Goal: Task Accomplishment & Management: Complete application form

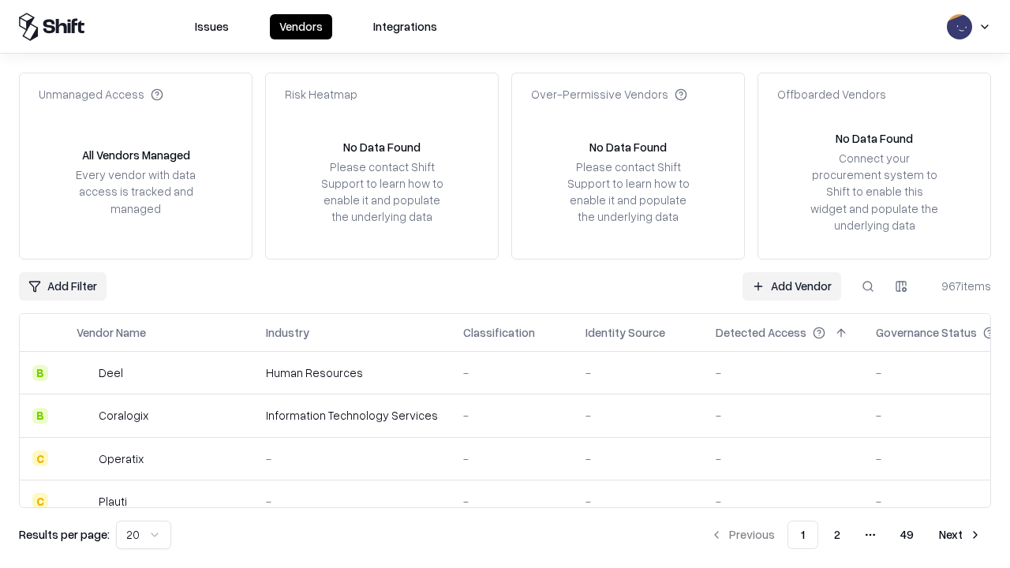
click at [792, 286] on link "Add Vendor" at bounding box center [792, 286] width 99 height 28
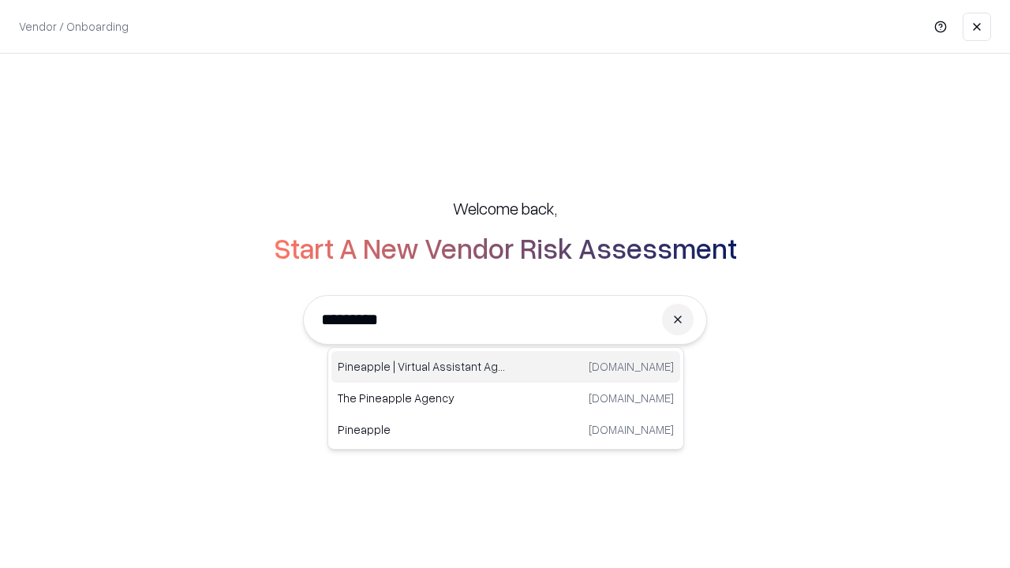
click at [506, 367] on div "Pineapple | Virtual Assistant Agency trypineapple.com" at bounding box center [505, 367] width 349 height 32
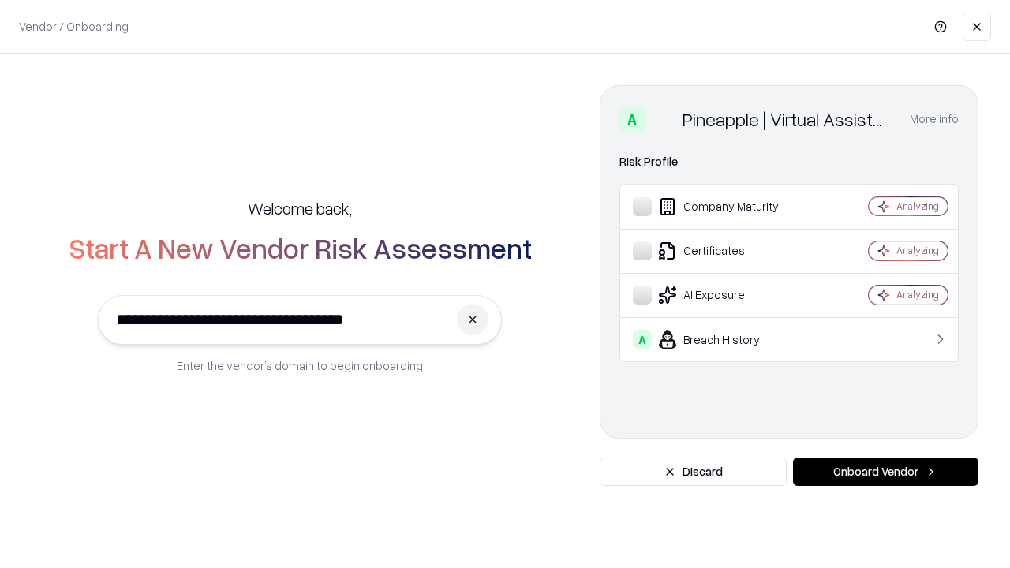
type input "**********"
click at [886, 472] on button "Onboard Vendor" at bounding box center [885, 472] width 185 height 28
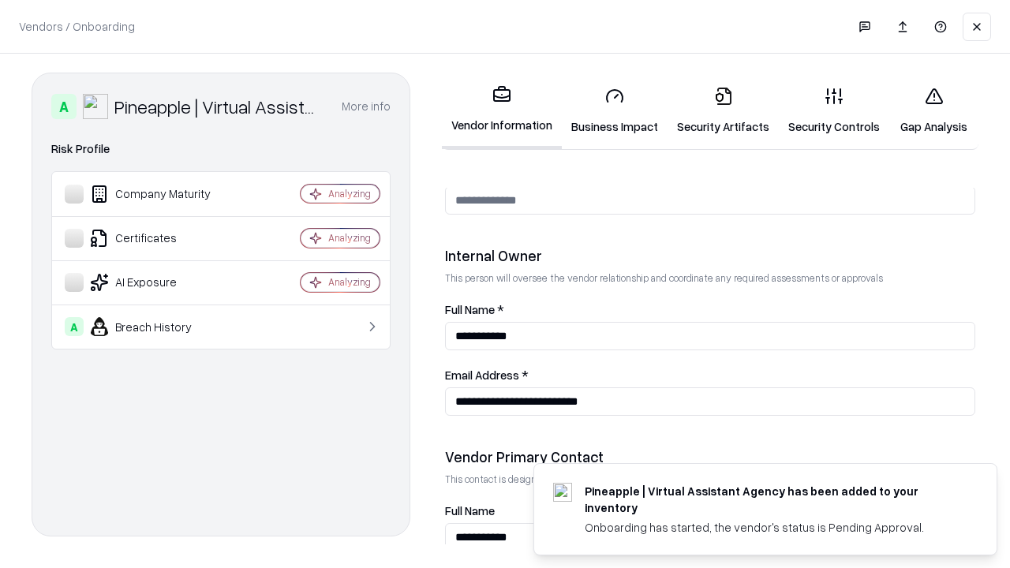
scroll to position [818, 0]
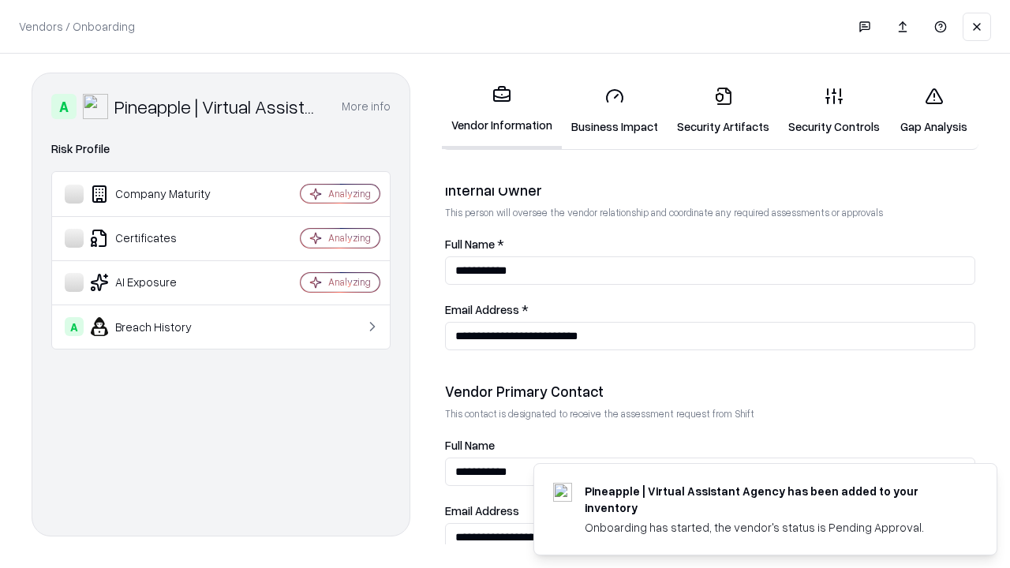
click at [615, 110] on link "Business Impact" at bounding box center [615, 110] width 106 height 73
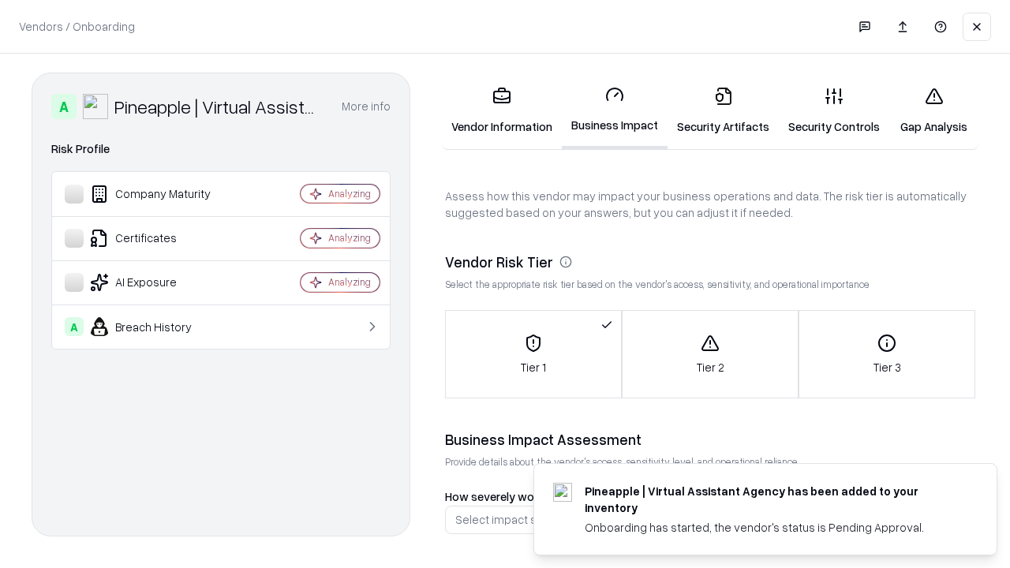
click at [723, 110] on link "Security Artifacts" at bounding box center [723, 110] width 111 height 73
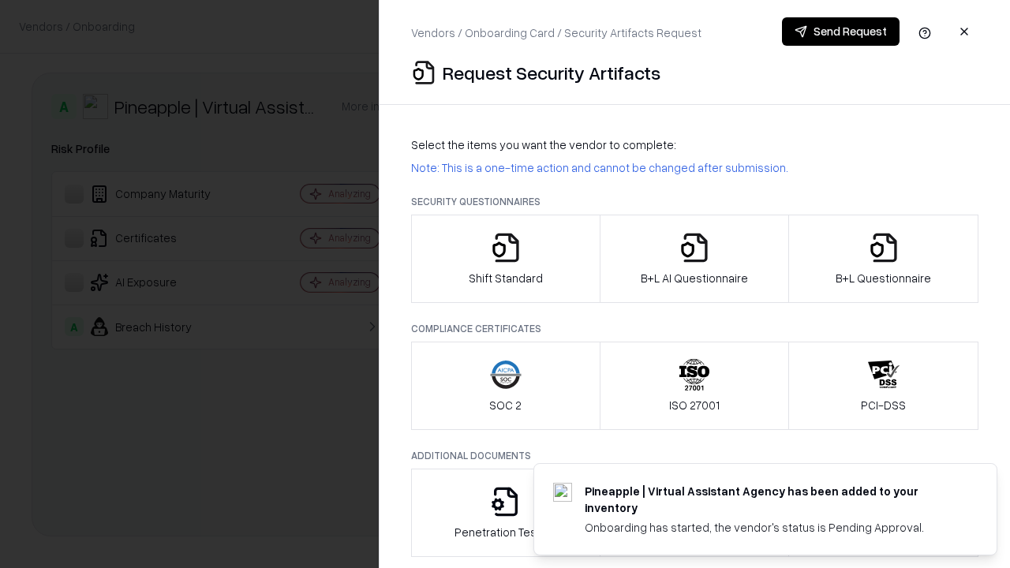
click at [505, 259] on icon "button" at bounding box center [506, 248] width 32 height 32
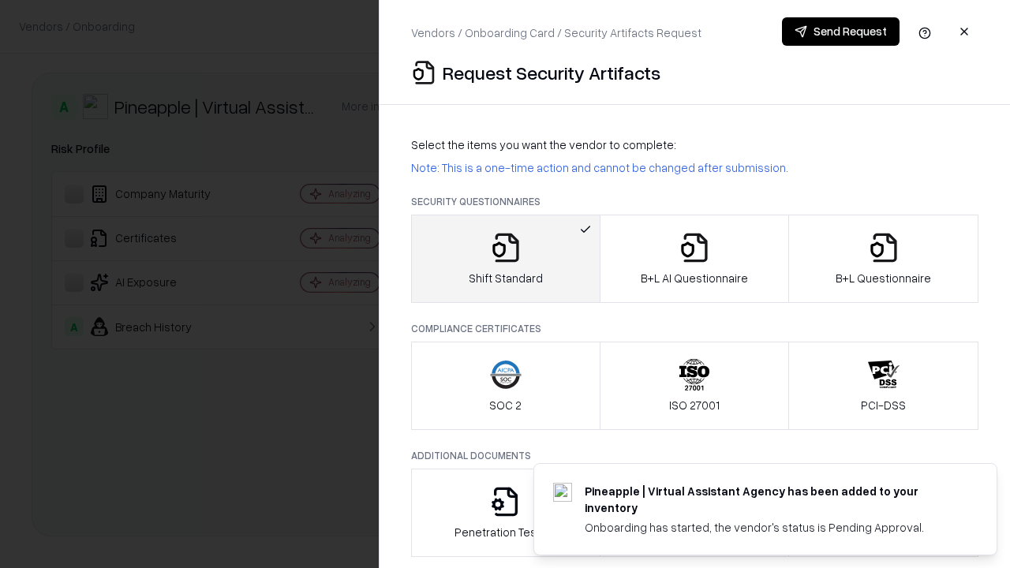
click at [841, 32] on button "Send Request" at bounding box center [841, 31] width 118 height 28
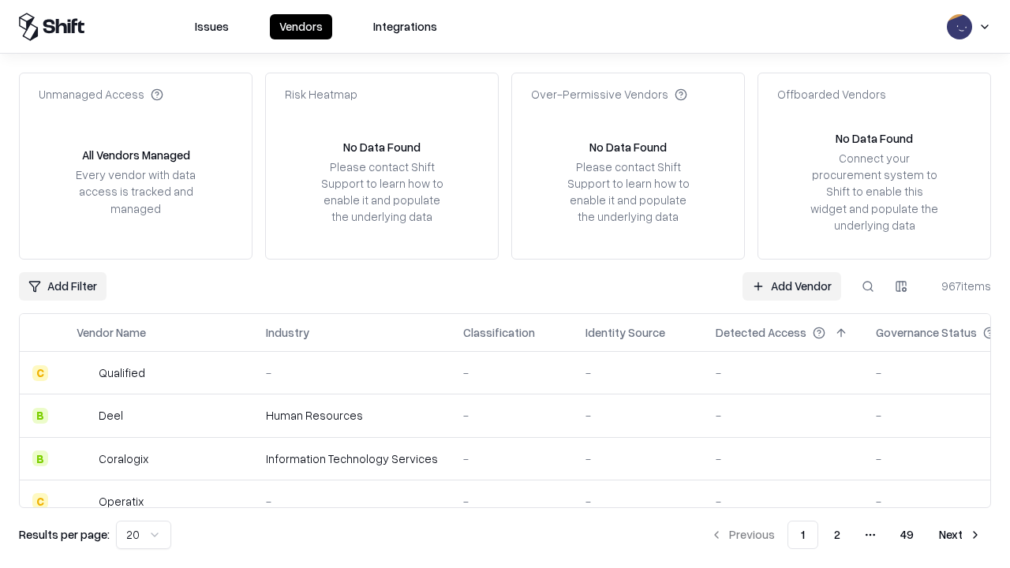
click at [868, 286] on button at bounding box center [868, 286] width 28 height 28
type input "**********"
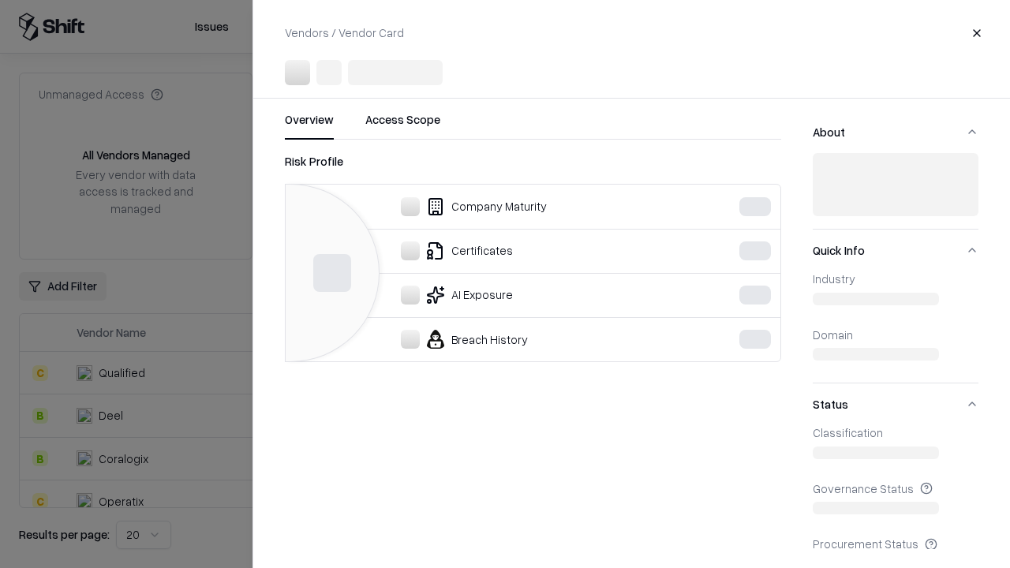
scroll to position [699, 0]
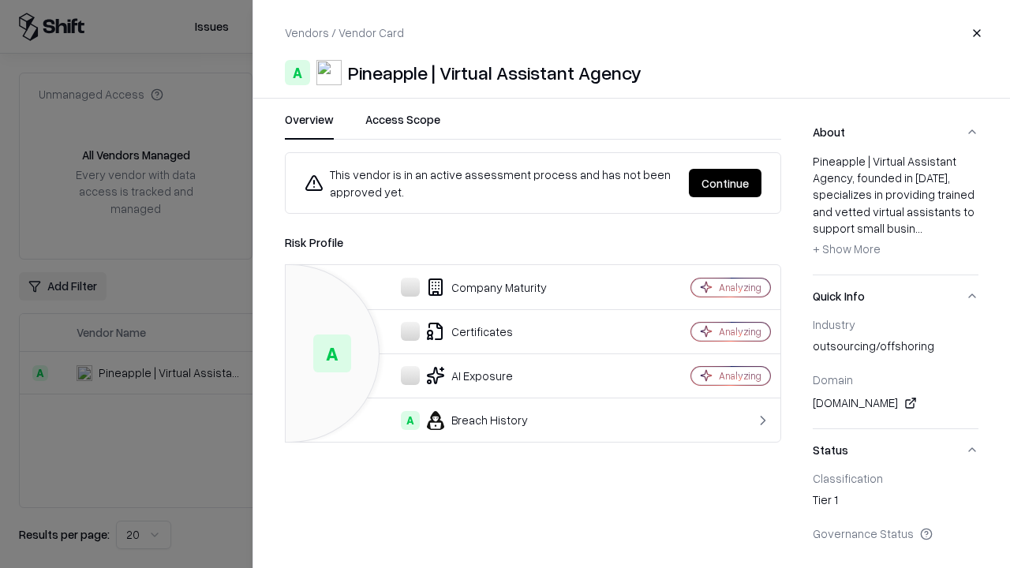
click at [725, 183] on button "Continue" at bounding box center [725, 183] width 73 height 28
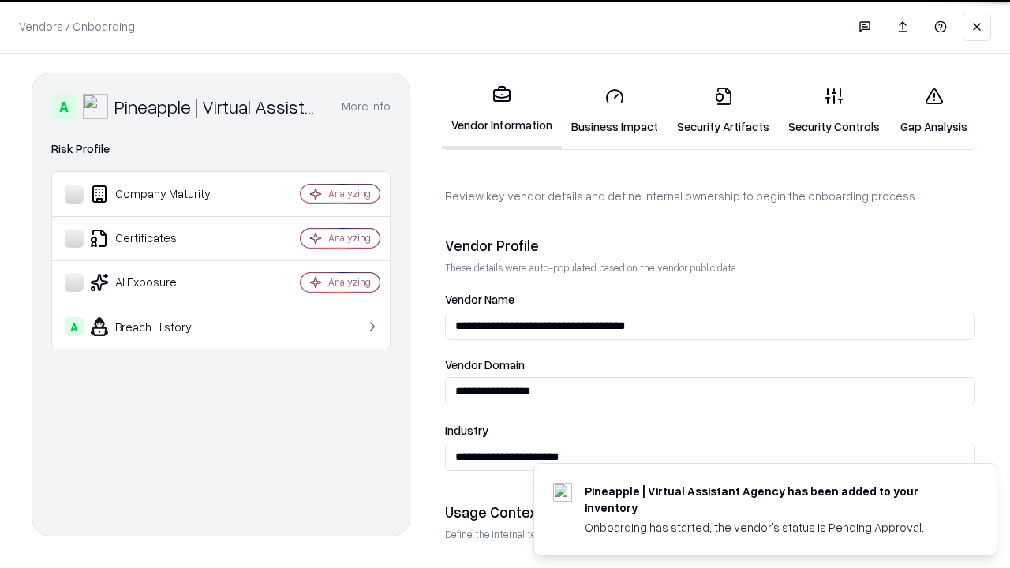
click at [723, 110] on link "Security Artifacts" at bounding box center [723, 110] width 111 height 73
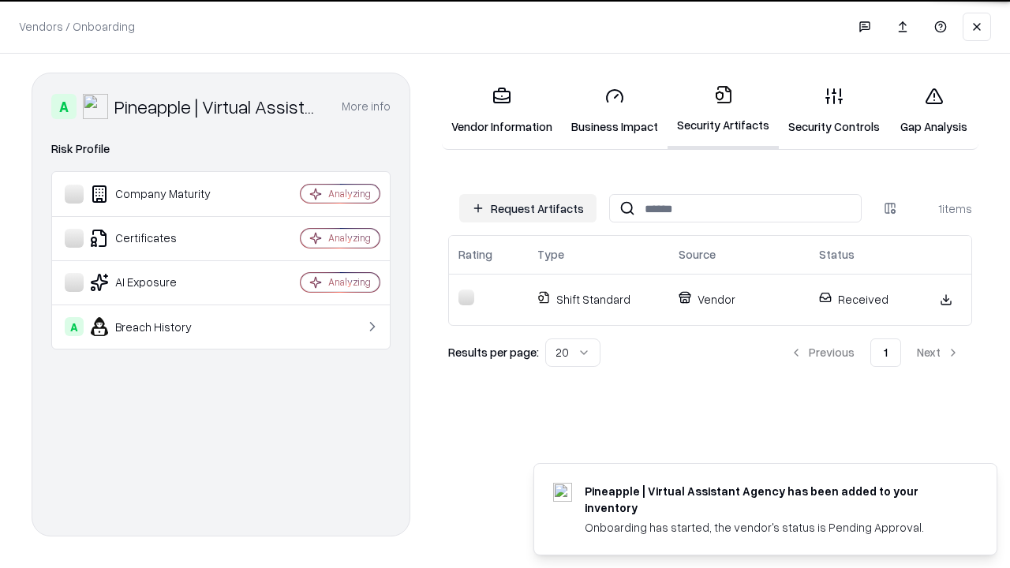
click at [834, 110] on link "Security Controls" at bounding box center [834, 110] width 110 height 73
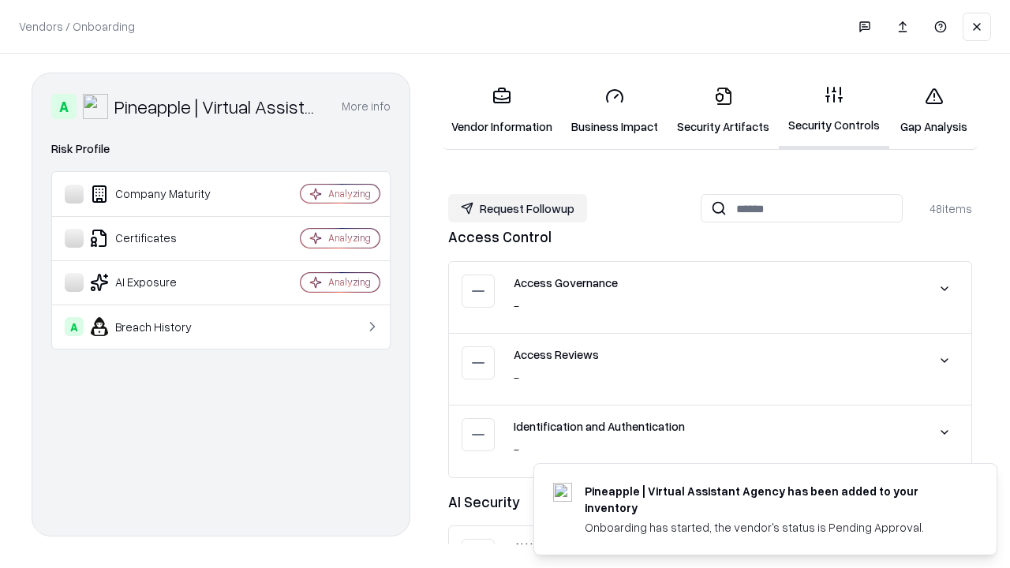
click at [518, 208] on button "Request Followup" at bounding box center [517, 208] width 139 height 28
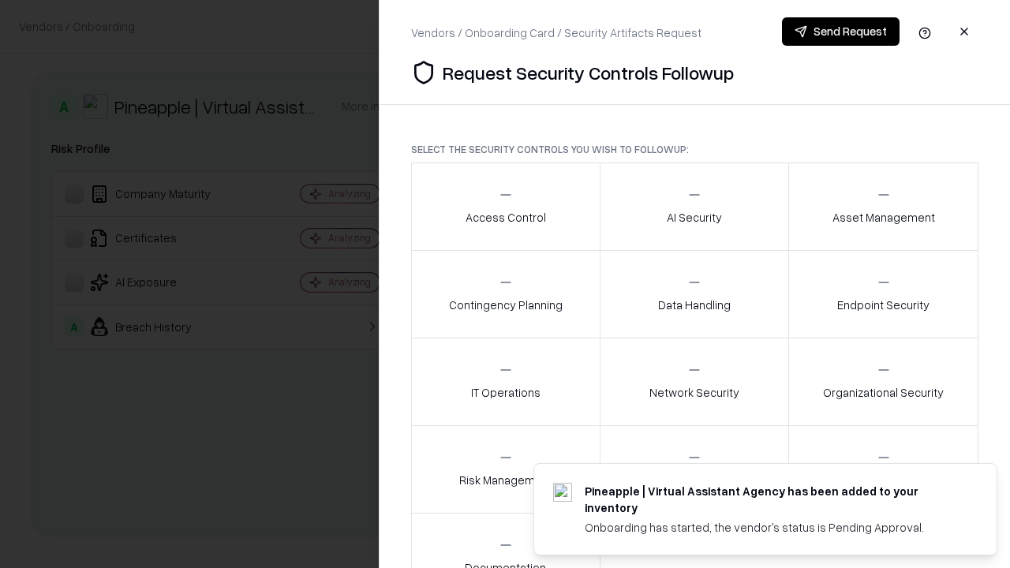
click at [505, 207] on div "Access Control" at bounding box center [506, 206] width 81 height 39
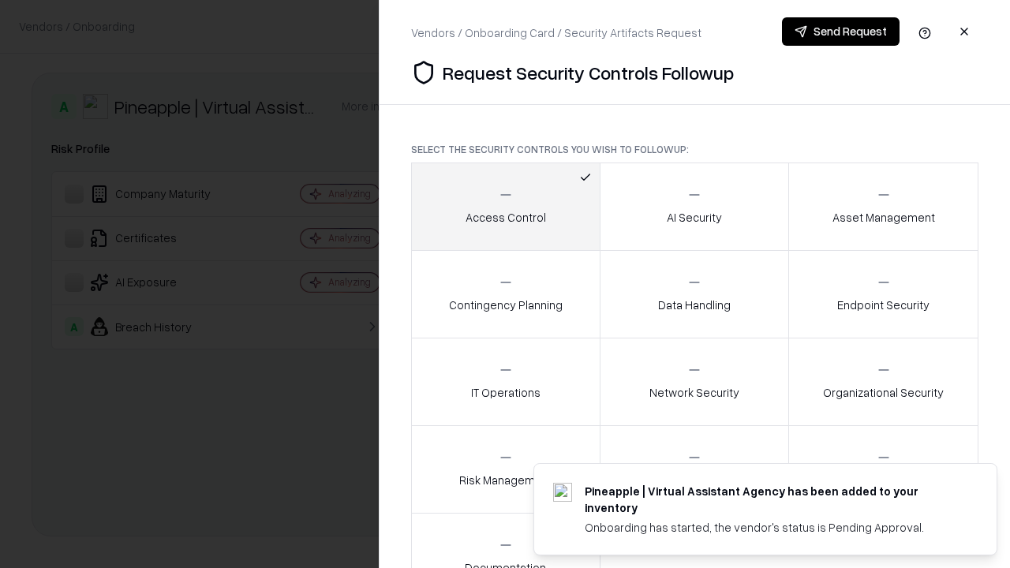
click at [841, 32] on button "Send Request" at bounding box center [841, 31] width 118 height 28
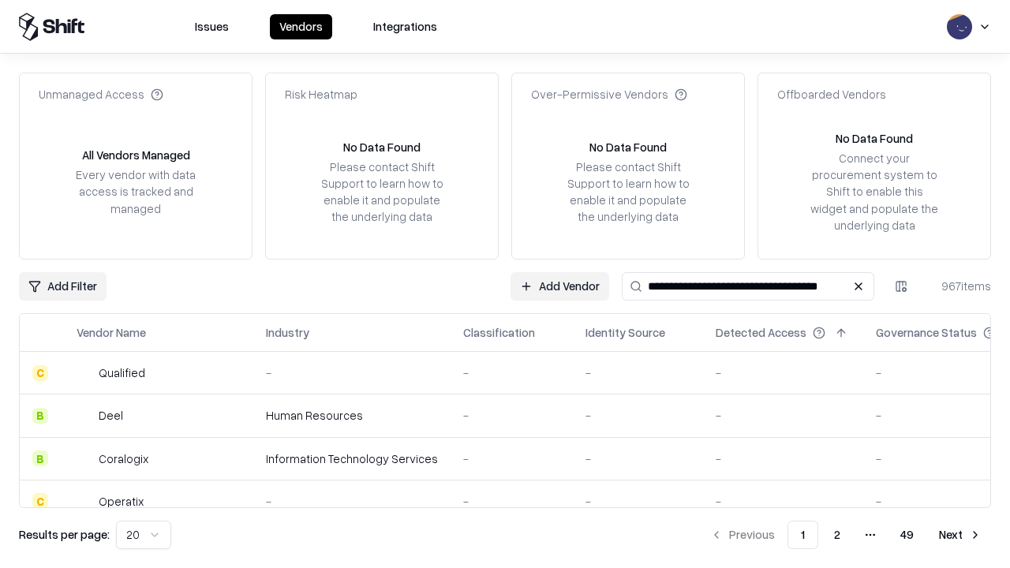
type input "**********"
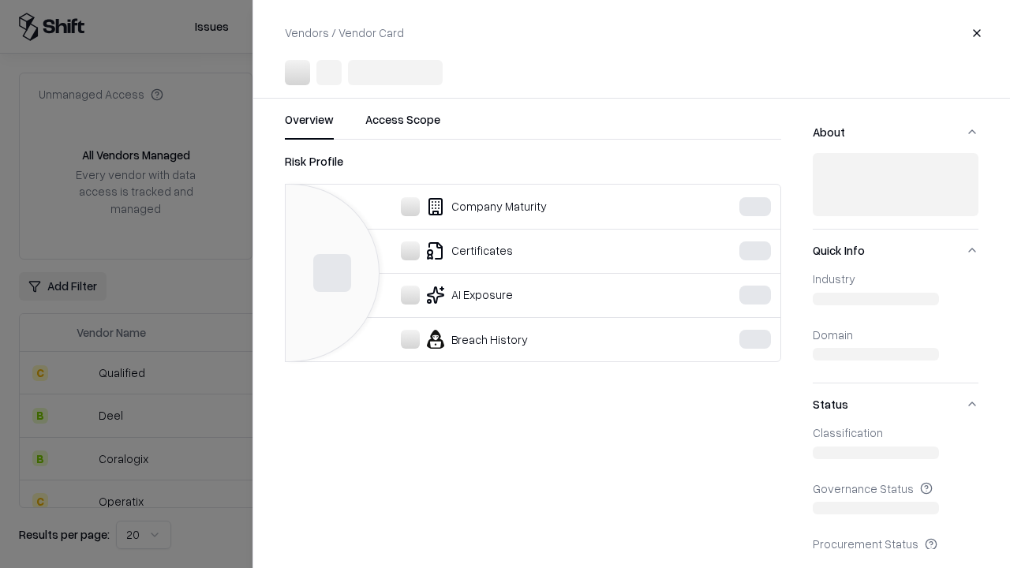
scroll to position [699, 0]
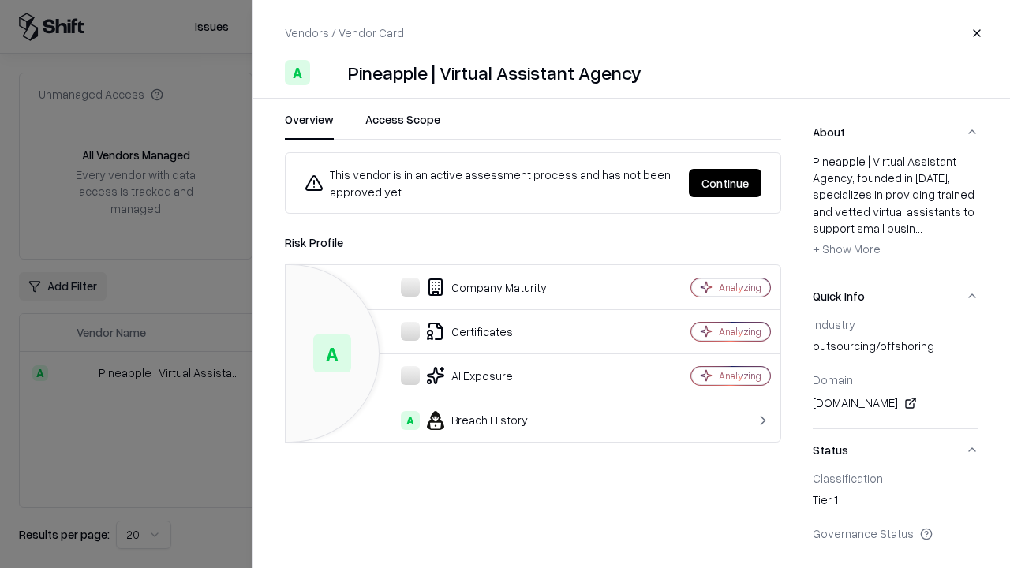
click at [725, 183] on button "Continue" at bounding box center [725, 183] width 73 height 28
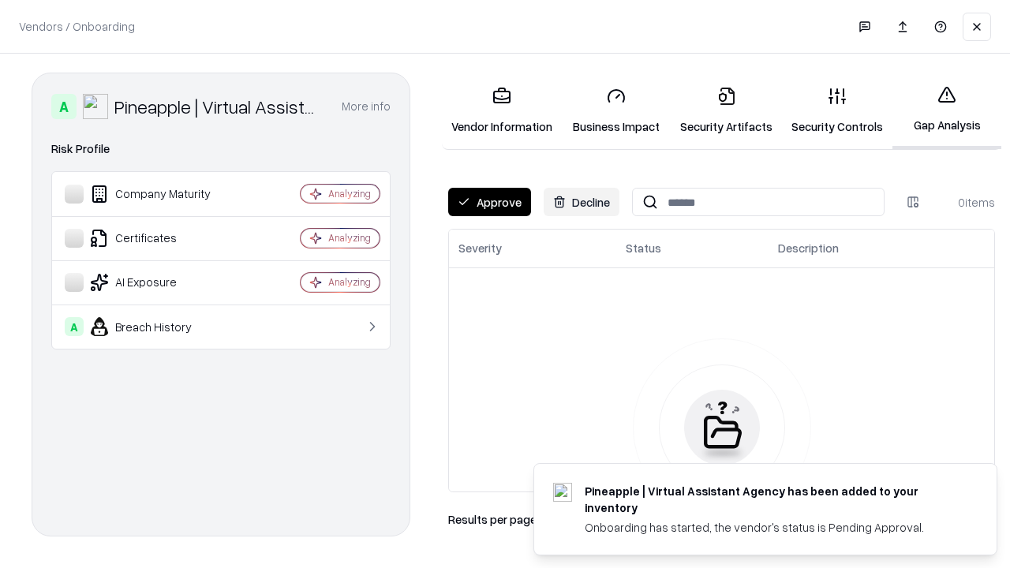
click at [489, 202] on button "Approve" at bounding box center [489, 202] width 83 height 28
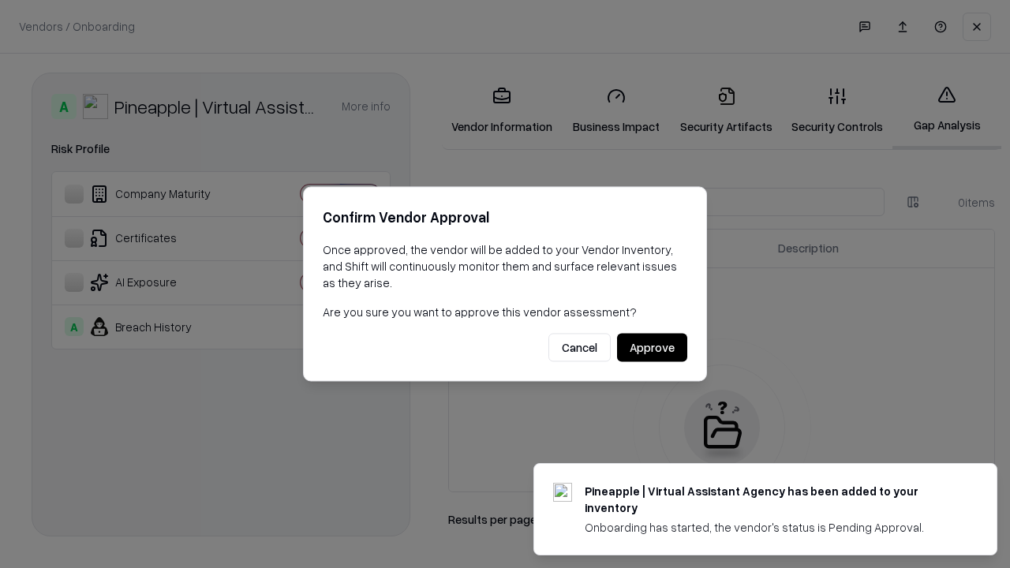
click at [652, 347] on button "Approve" at bounding box center [652, 348] width 70 height 28
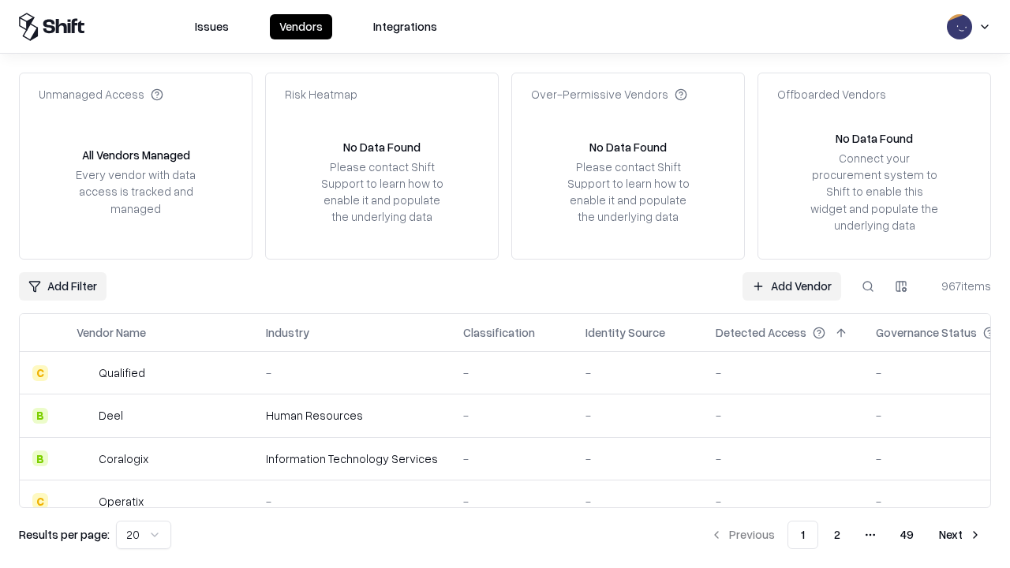
type input "**********"
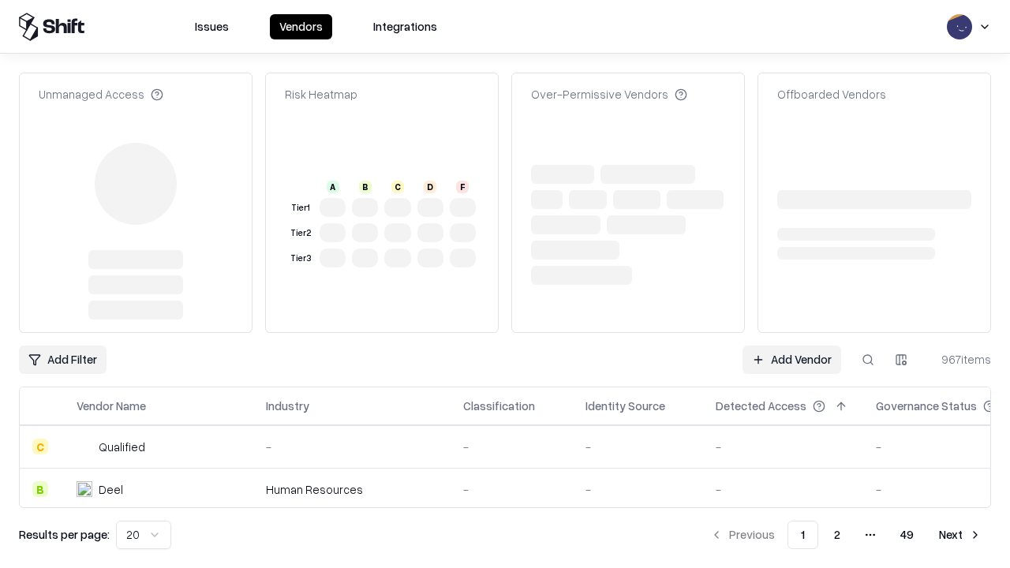
click at [792, 346] on link "Add Vendor" at bounding box center [792, 360] width 99 height 28
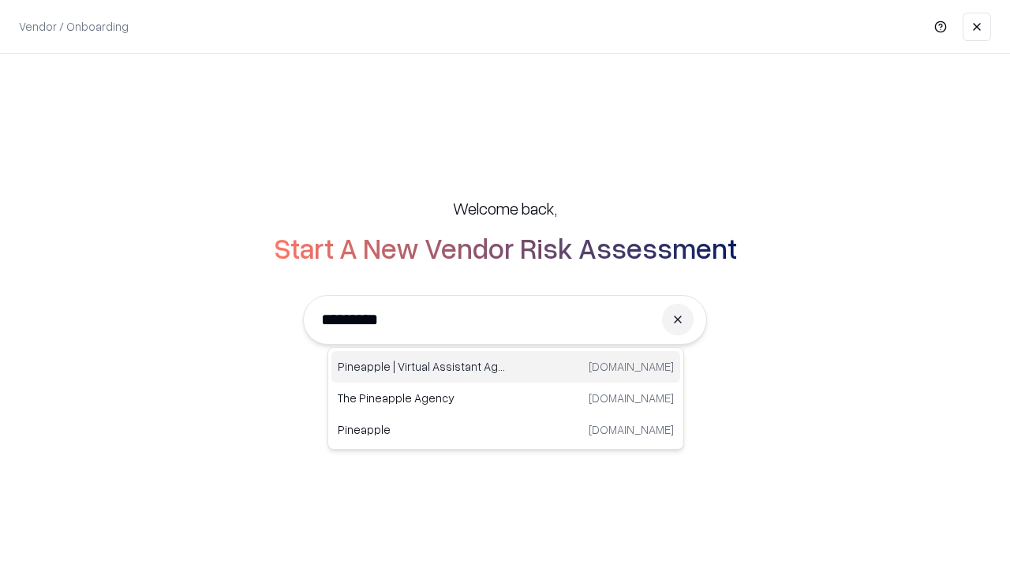
click at [506, 367] on div "Pineapple | Virtual Assistant Agency trypineapple.com" at bounding box center [505, 367] width 349 height 32
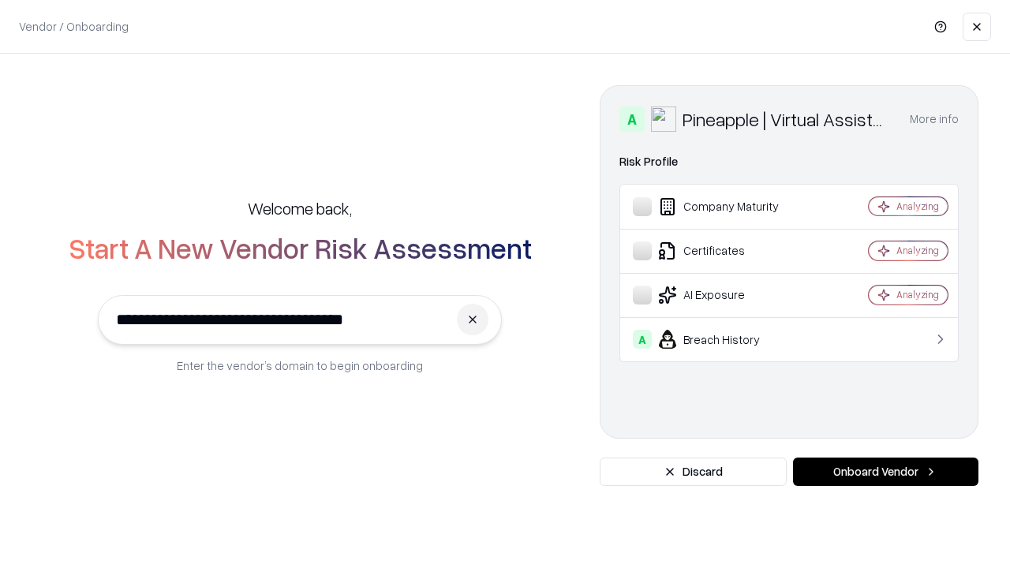
type input "**********"
click at [886, 472] on button "Onboard Vendor" at bounding box center [885, 472] width 185 height 28
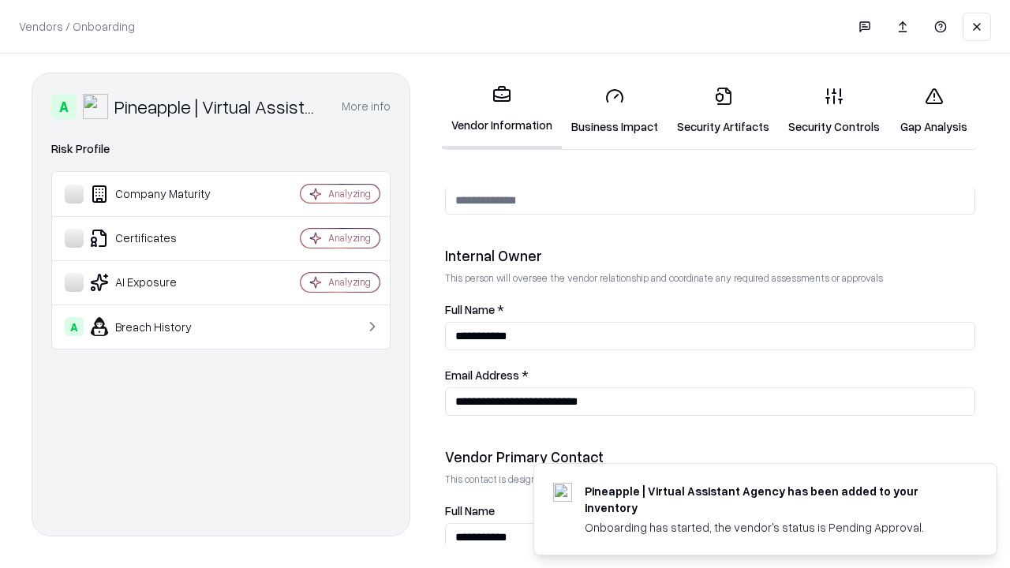
scroll to position [818, 0]
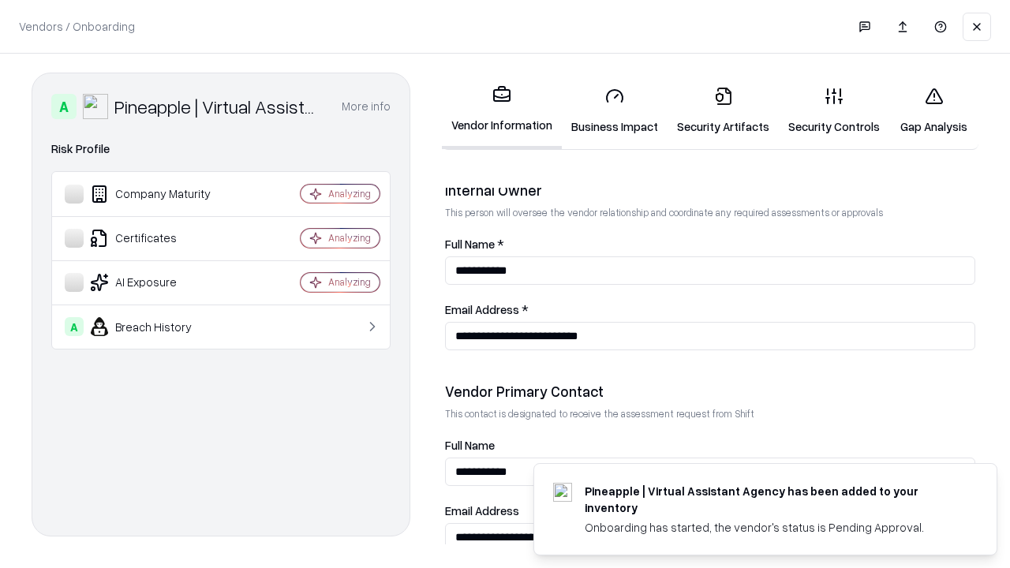
click at [934, 110] on link "Gap Analysis" at bounding box center [933, 110] width 89 height 73
